Goal: Task Accomplishment & Management: Complete application form

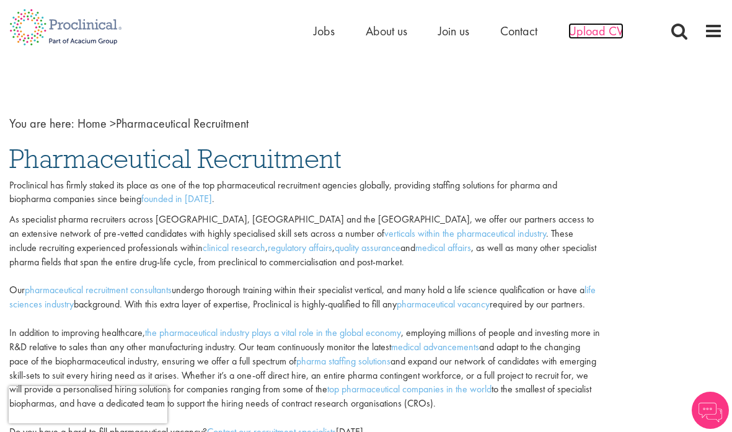
click at [593, 30] on span "Upload CV" at bounding box center [595, 31] width 55 height 16
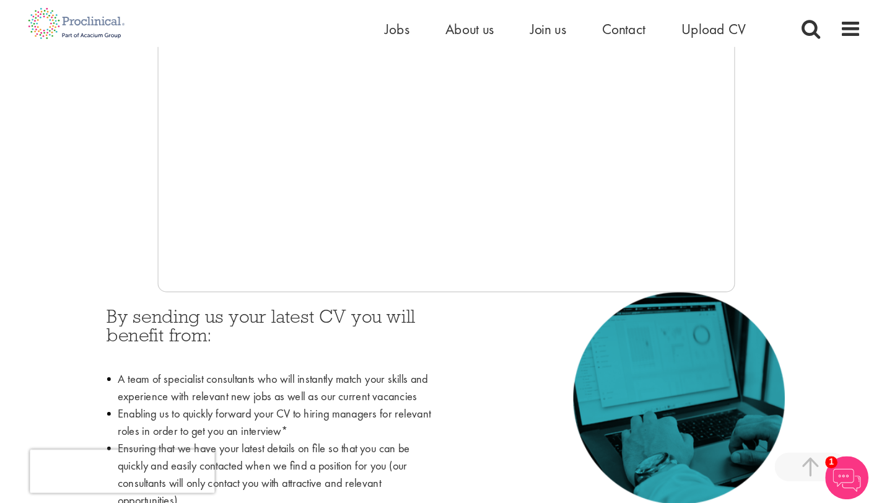
scroll to position [384, 0]
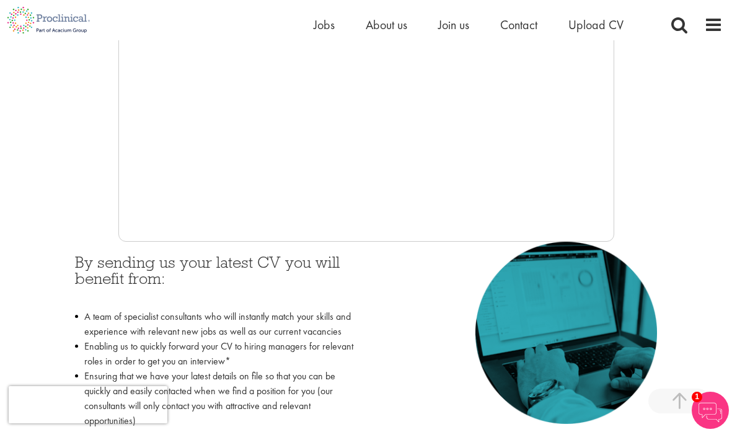
click at [293, 242] on div "By sending us your latest CV you will benefit from: A team of specialist consul…" at bounding box center [216, 370] width 301 height 257
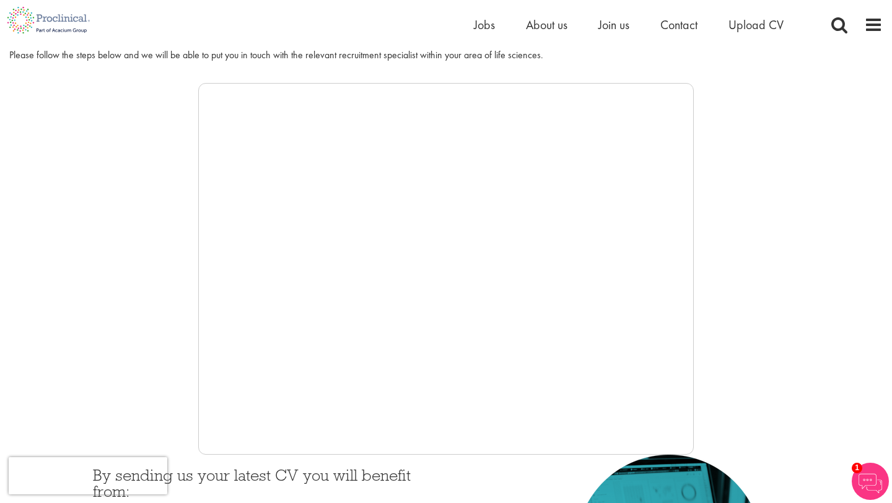
scroll to position [172, 0]
click at [731, 24] on span "Upload CV" at bounding box center [756, 25] width 55 height 16
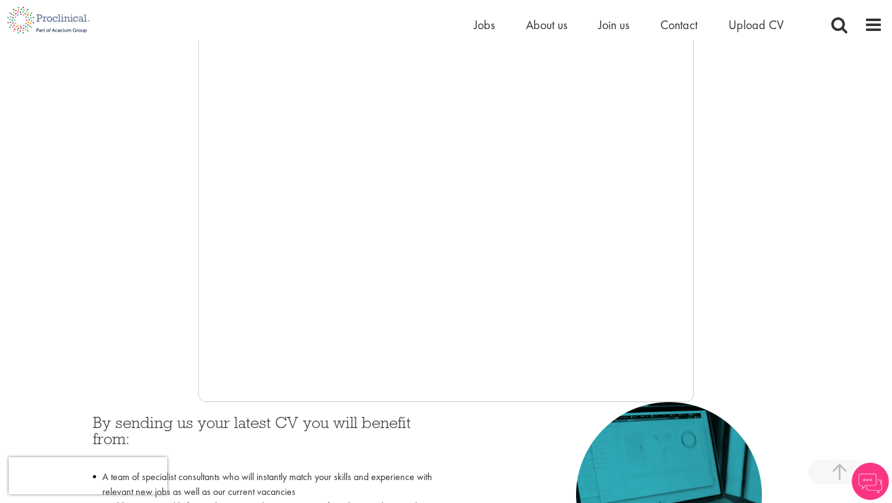
scroll to position [225, 0]
